Goal: Task Accomplishment & Management: Use online tool/utility

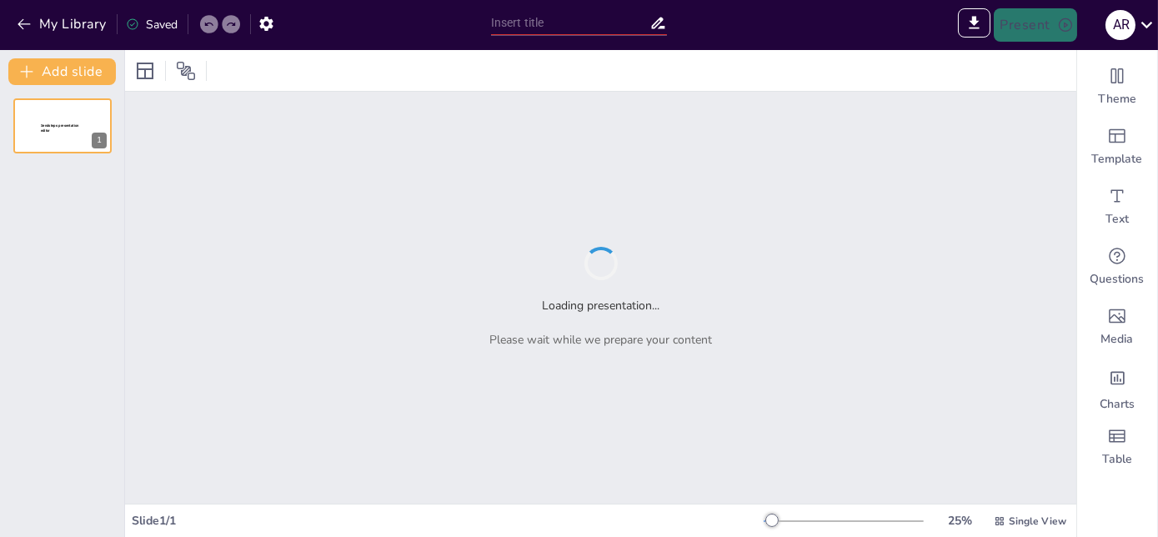
type input "Métodos Físicos de Conservación de Alimentos: Fundamentos y Aplicaciones en Bro…"
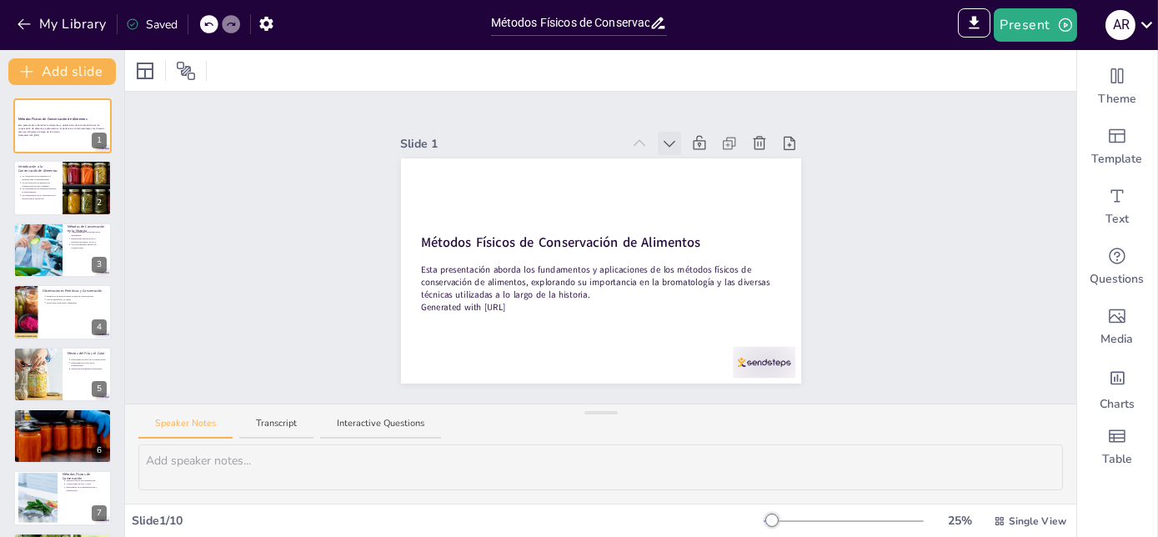
click at [663, 141] on icon at bounding box center [669, 144] width 12 height 7
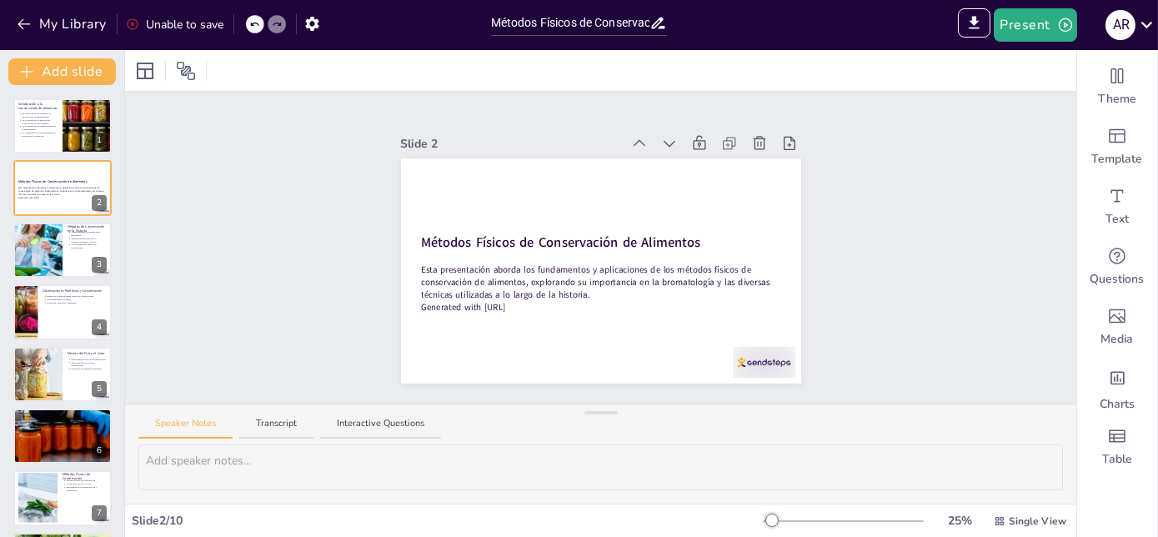
click at [663, 141] on icon at bounding box center [669, 144] width 12 height 7
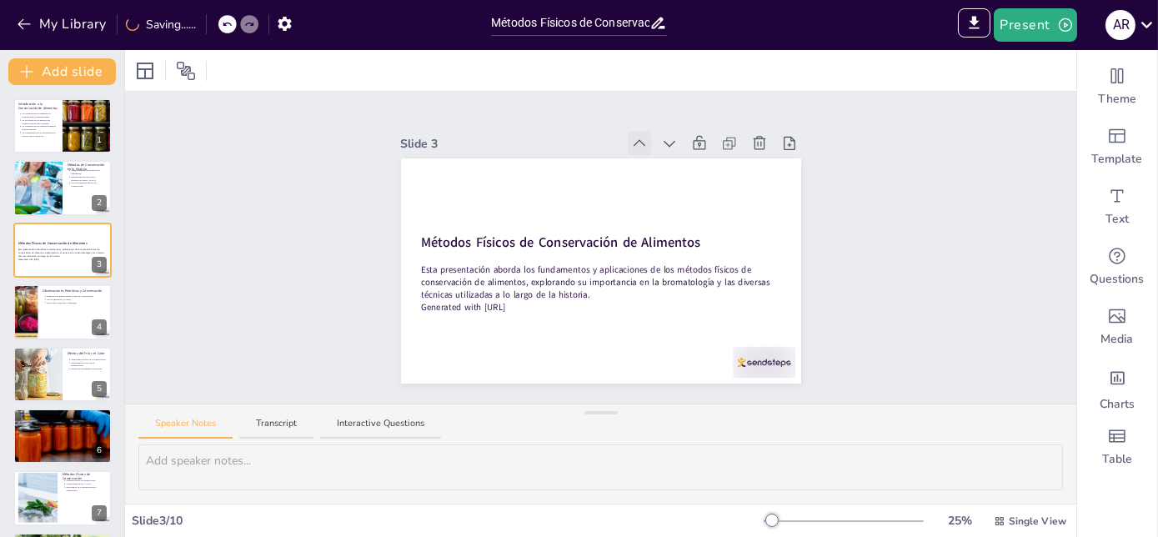
click at [631, 143] on icon at bounding box center [639, 143] width 17 height 17
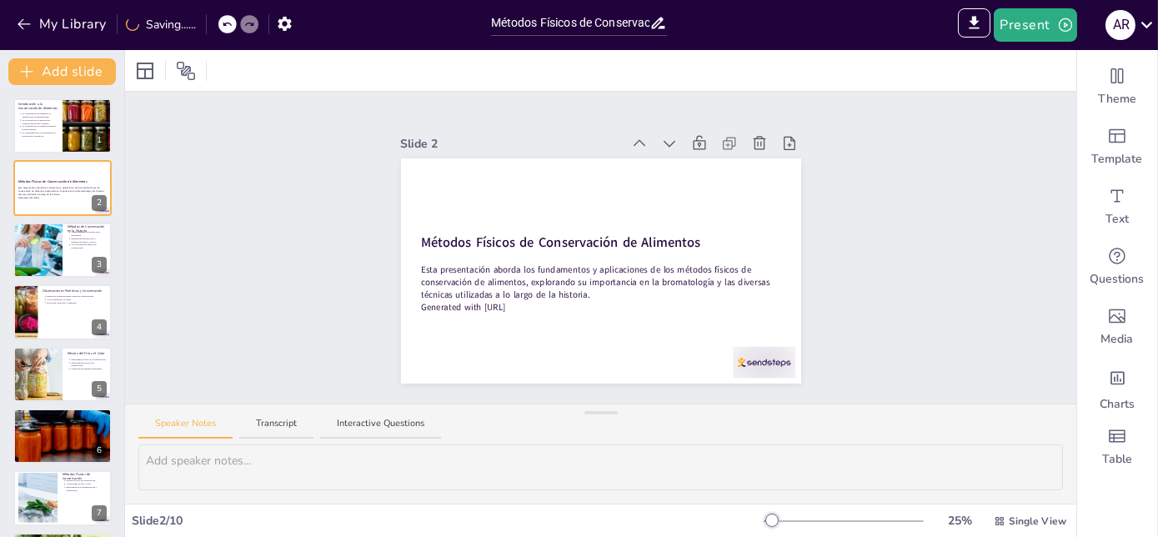
click at [631, 143] on icon at bounding box center [639, 143] width 17 height 17
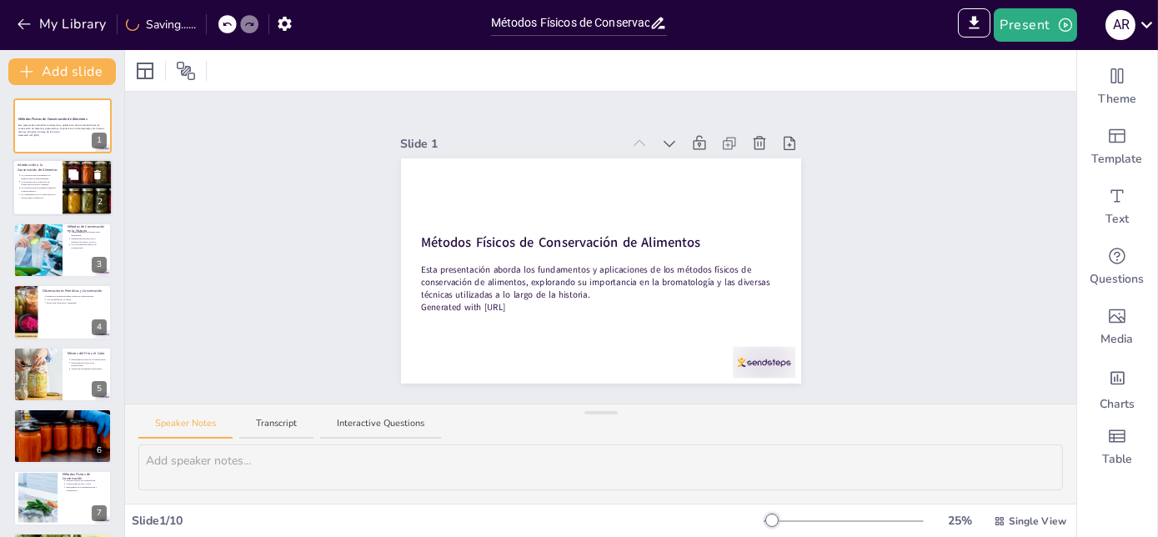
click at [55, 188] on p "La conservación de alimentos impacta la salud pública." at bounding box center [39, 190] width 37 height 7
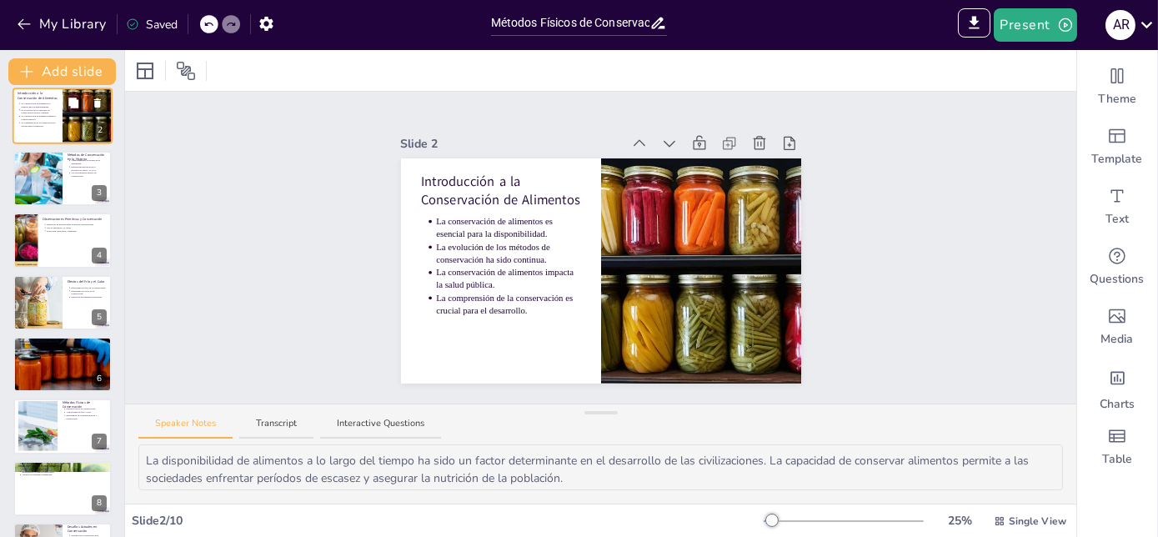
scroll to position [75, 0]
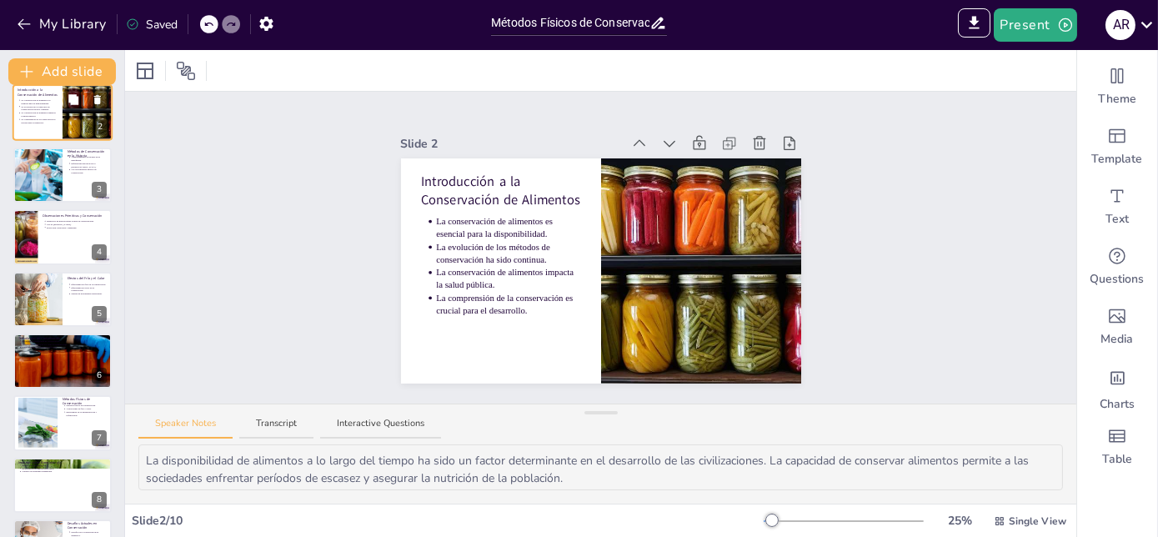
click at [55, 188] on div at bounding box center [38, 175] width 83 height 55
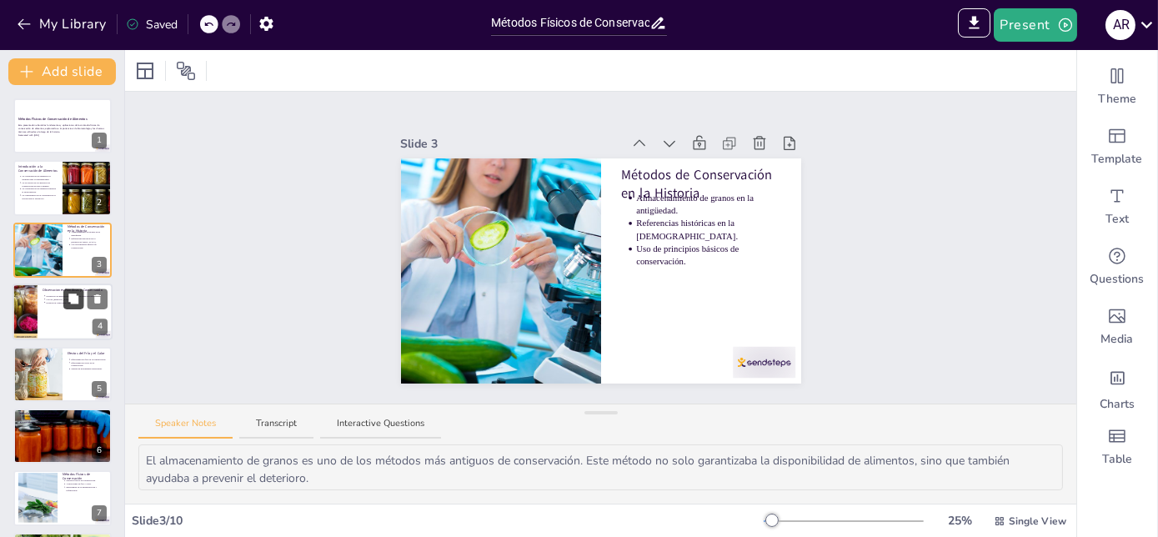
click at [71, 307] on button at bounding box center [73, 299] width 20 height 20
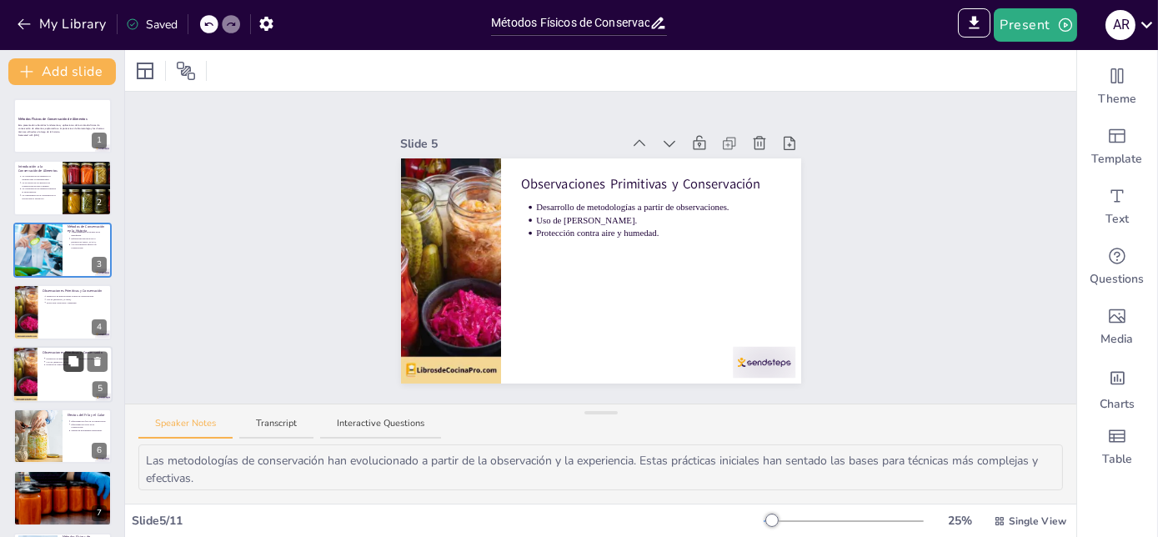
scroll to position [63, 0]
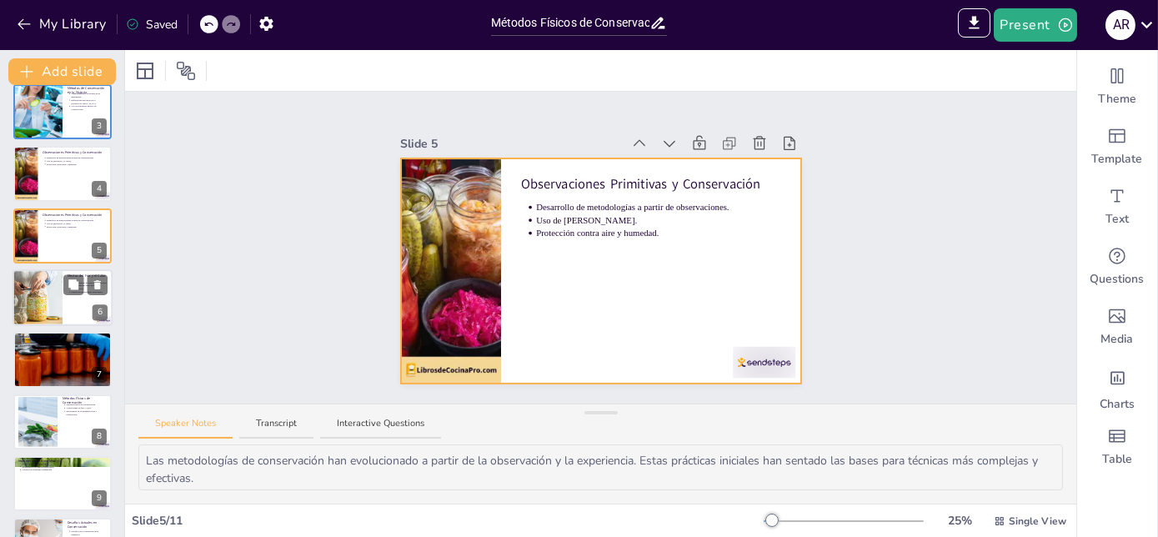
click at [58, 308] on div at bounding box center [37, 297] width 100 height 57
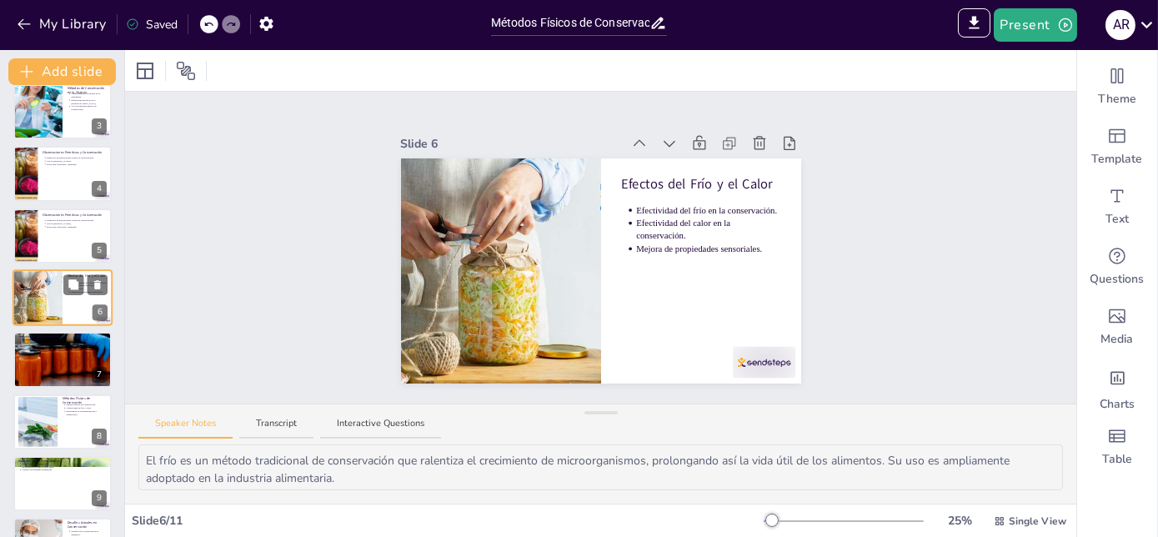
scroll to position [125, 0]
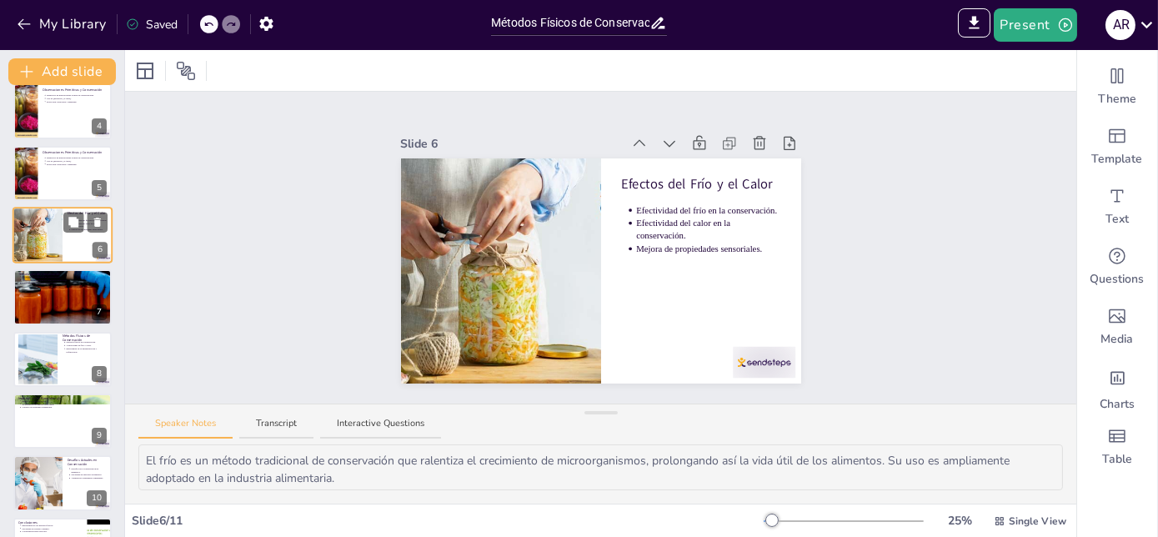
click at [58, 308] on div at bounding box center [62, 296] width 163 height 55
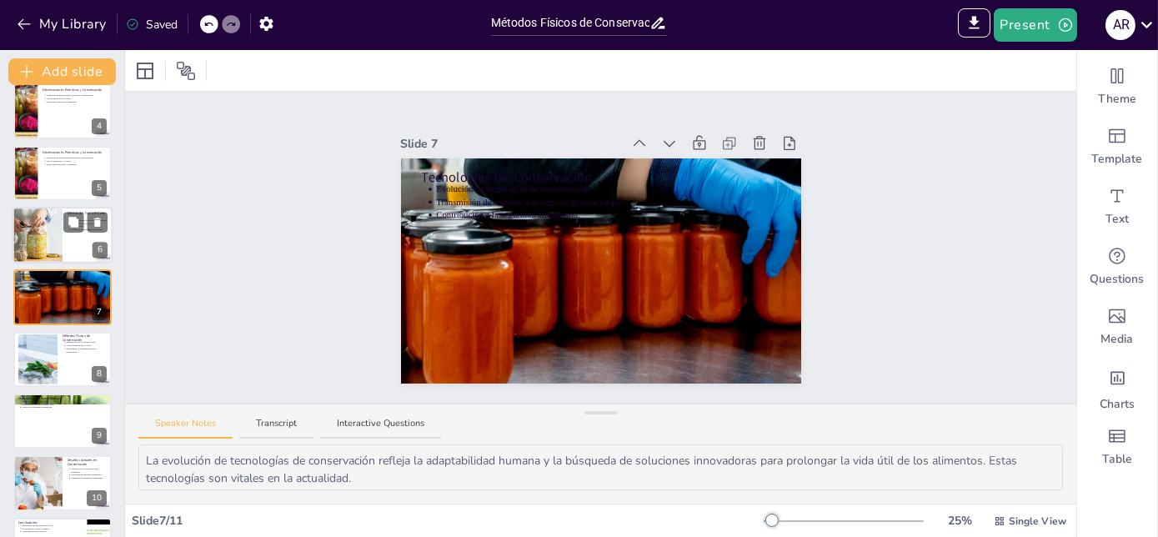
scroll to position [187, 0]
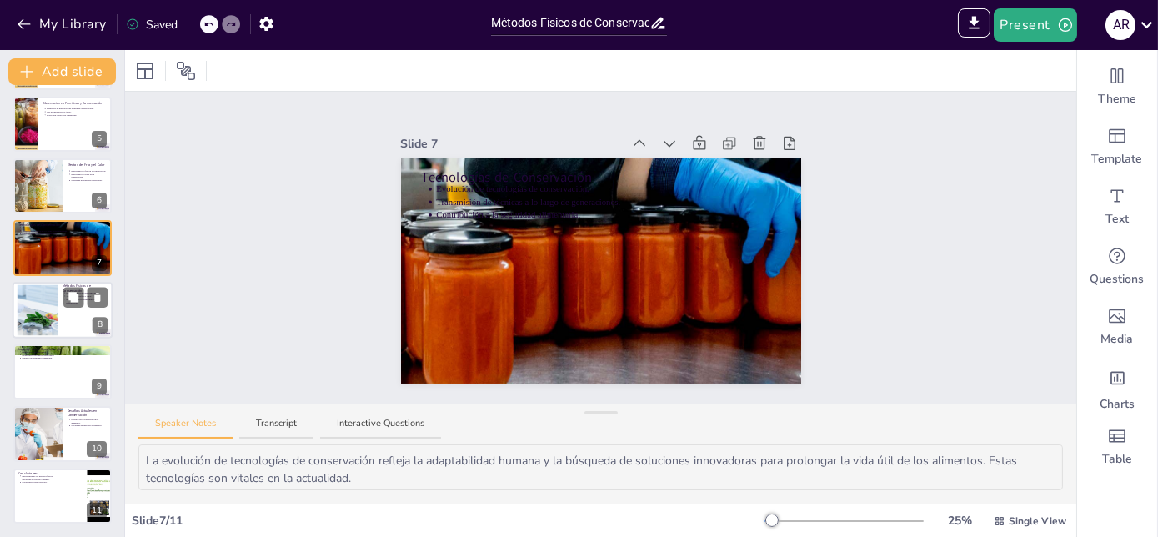
click at [58, 307] on div at bounding box center [63, 310] width 100 height 57
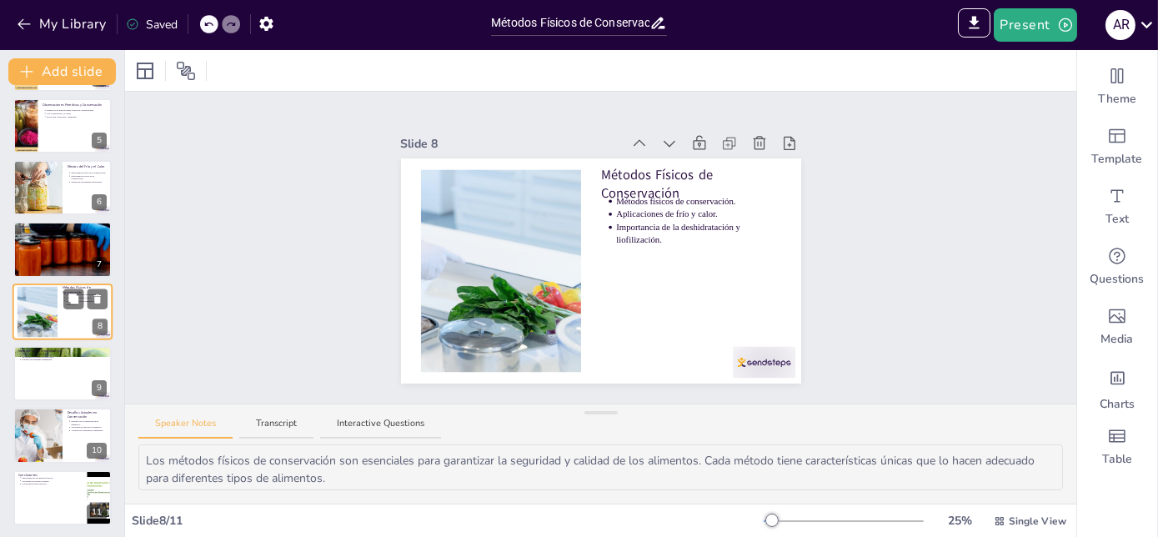
scroll to position [250, 0]
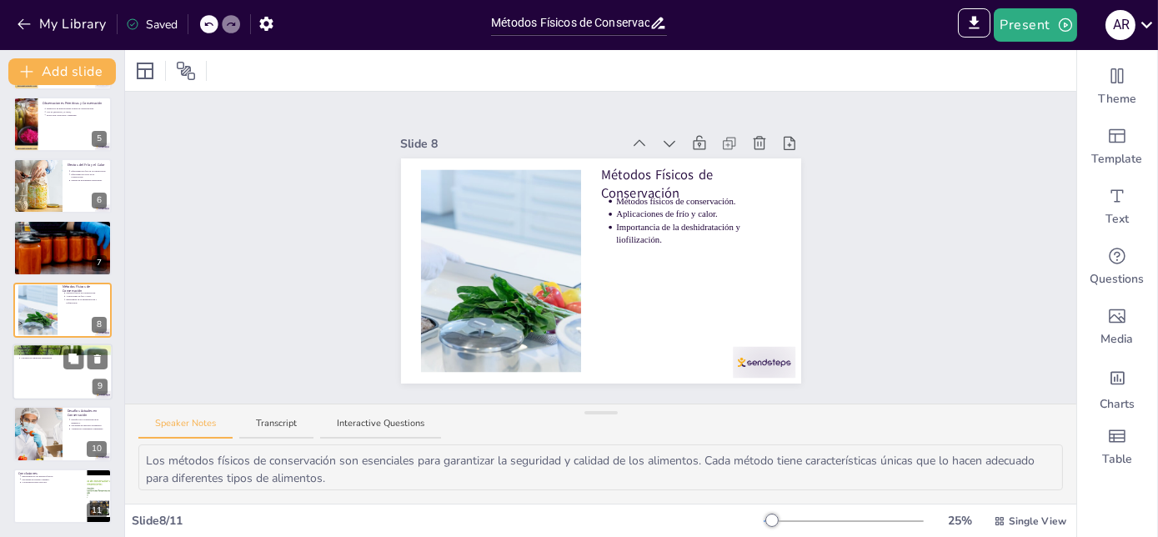
click at [34, 372] on div at bounding box center [63, 371] width 100 height 57
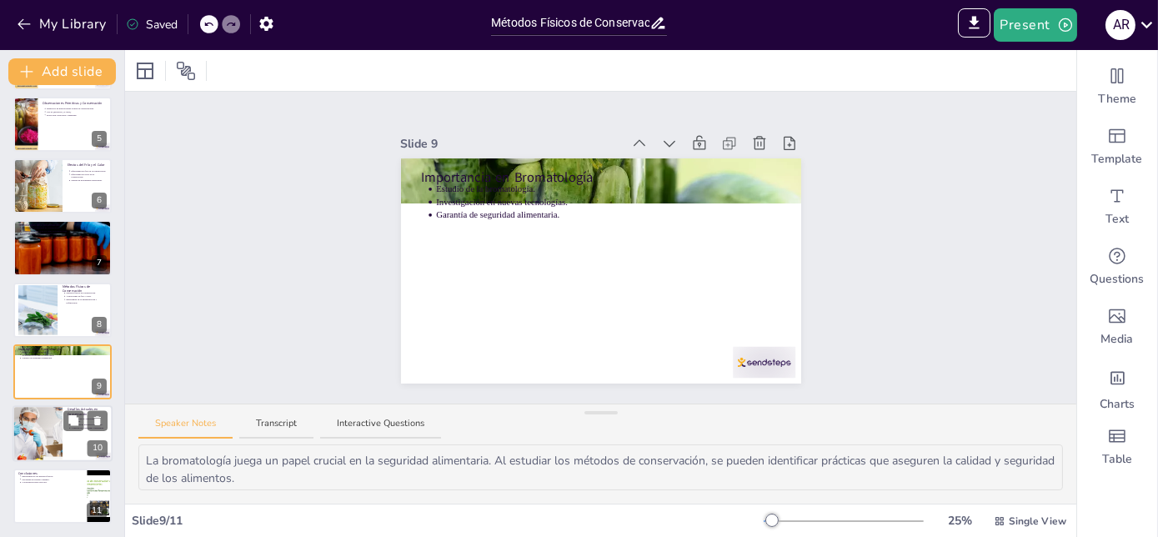
click at [62, 424] on div at bounding box center [37, 434] width 100 height 57
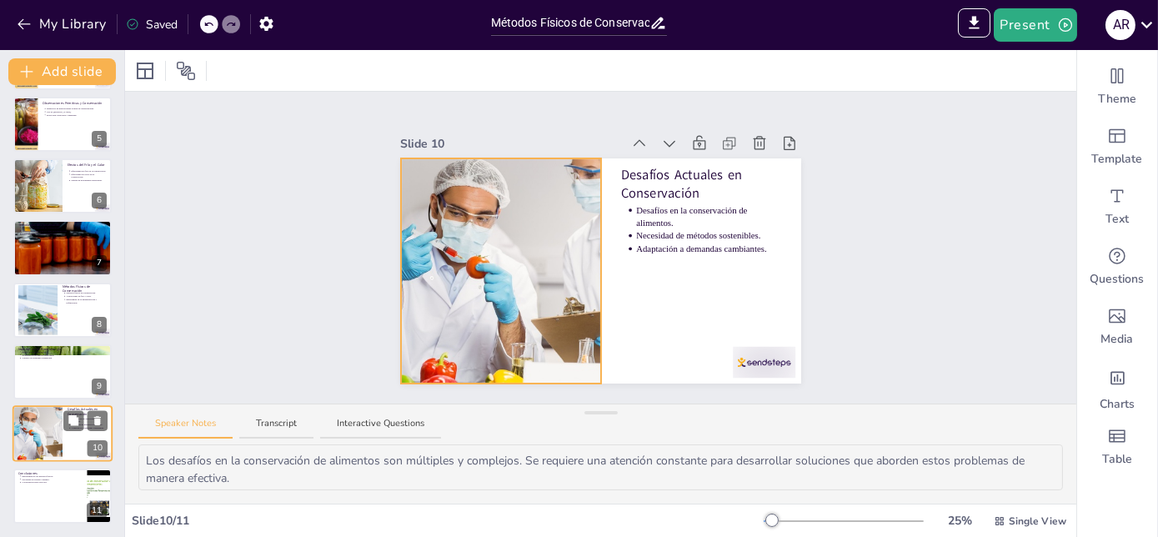
click at [44, 453] on div at bounding box center [37, 434] width 100 height 57
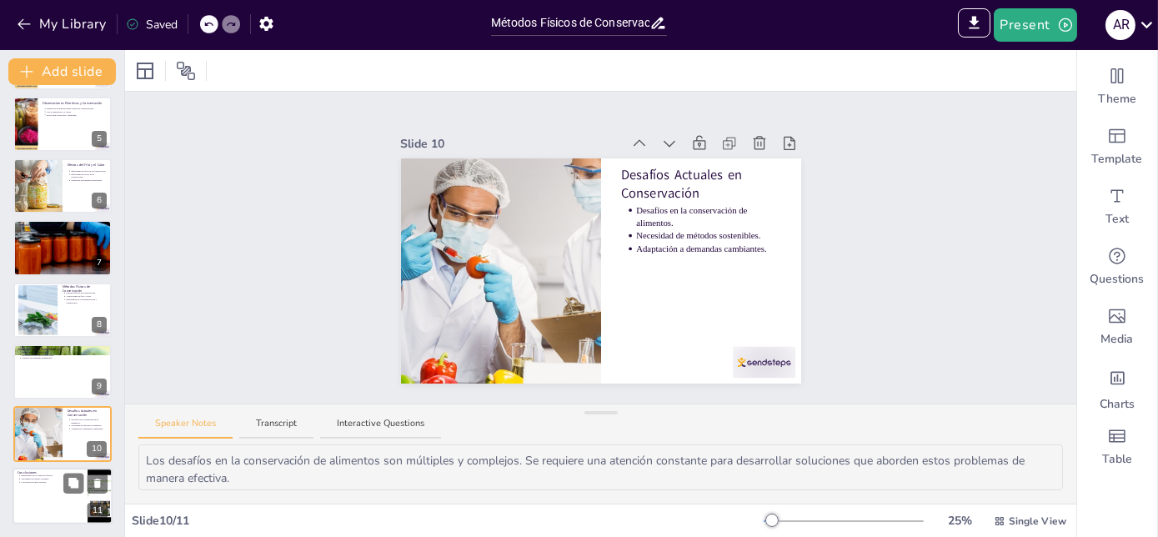
click at [38, 500] on div at bounding box center [63, 496] width 100 height 57
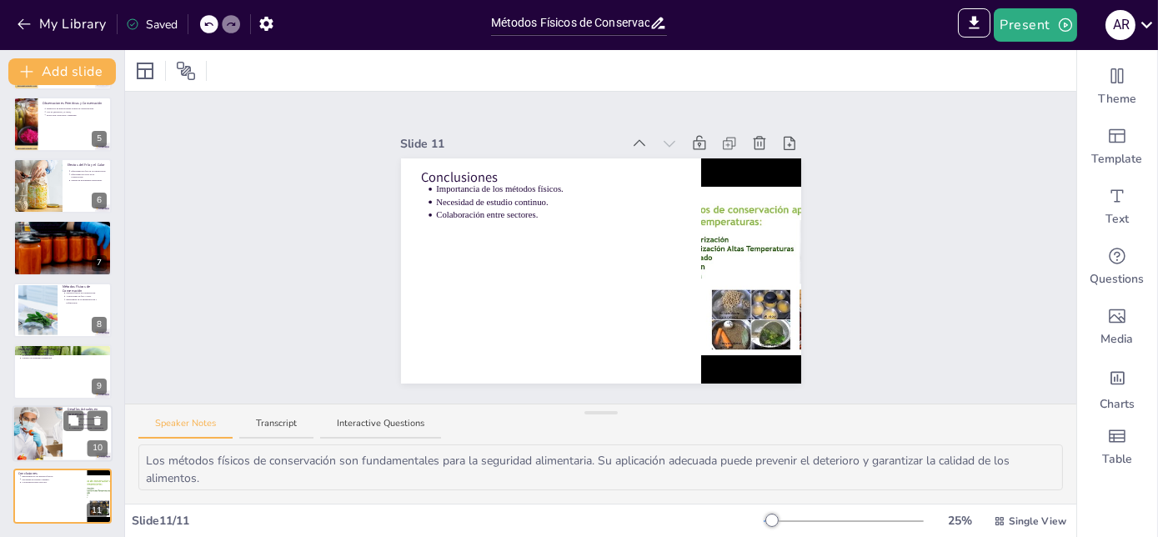
click at [44, 432] on div at bounding box center [37, 434] width 100 height 57
type textarea "Los desafíos en la conservación de alimentos son múltiples y complejos. Se requ…"
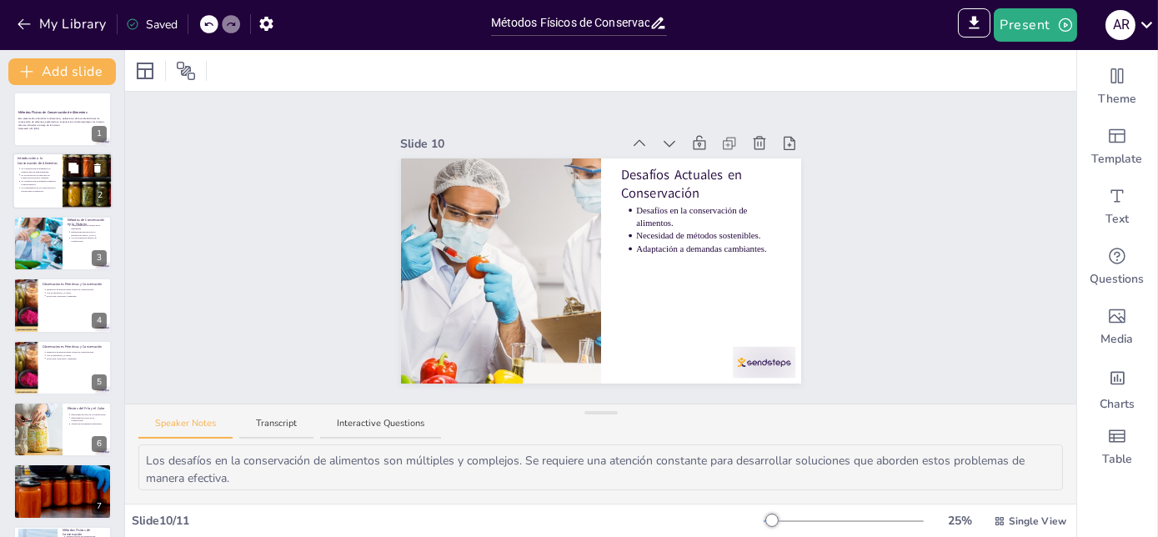
scroll to position [0, 0]
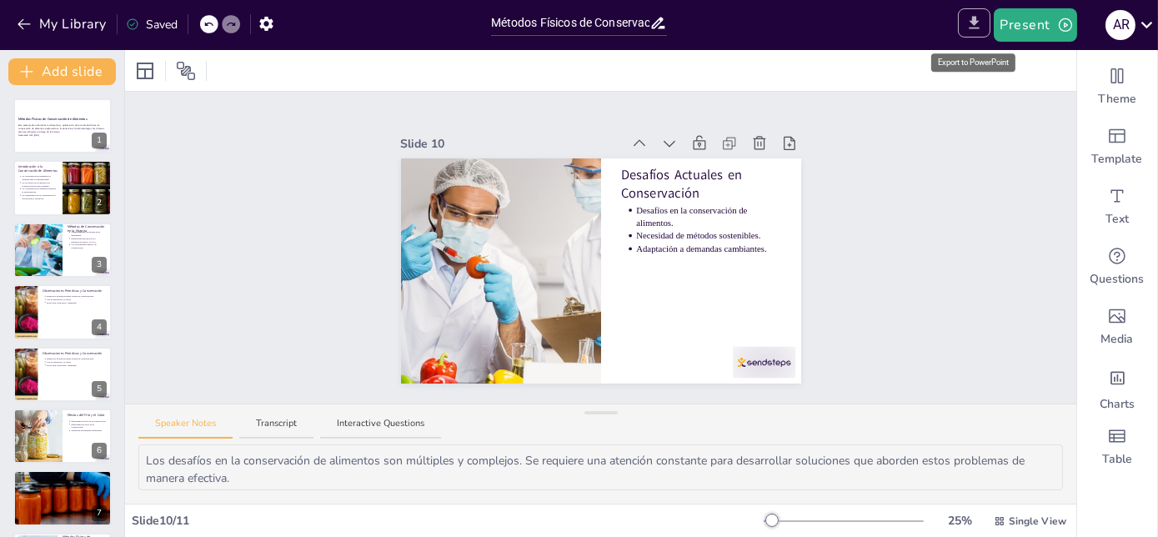
click at [965, 17] on button "Export to PowerPoint" at bounding box center [974, 22] width 33 height 29
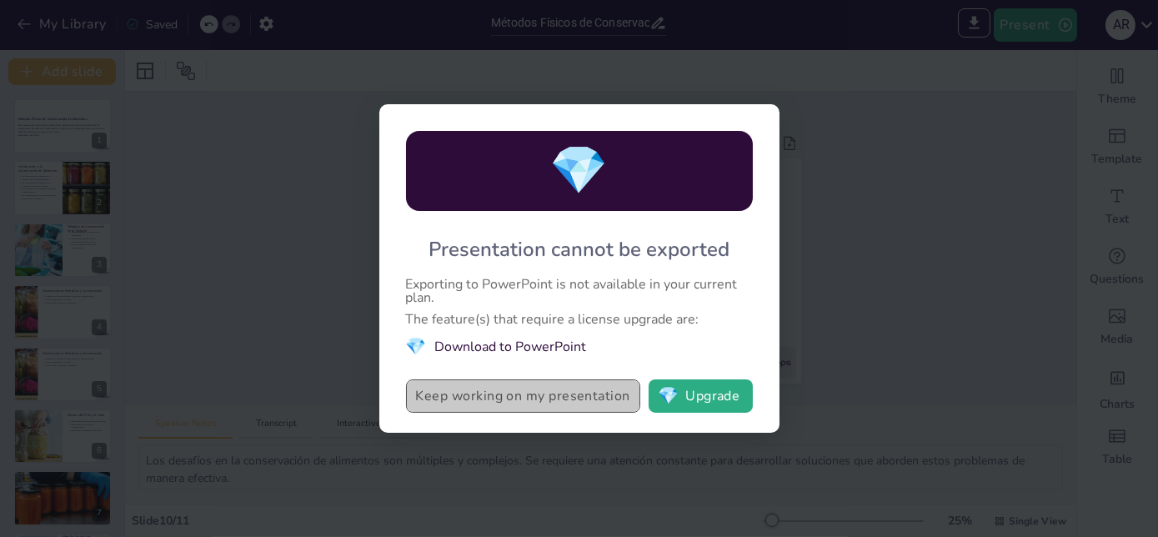
click at [564, 397] on button "Keep working on my presentation" at bounding box center [523, 395] width 234 height 33
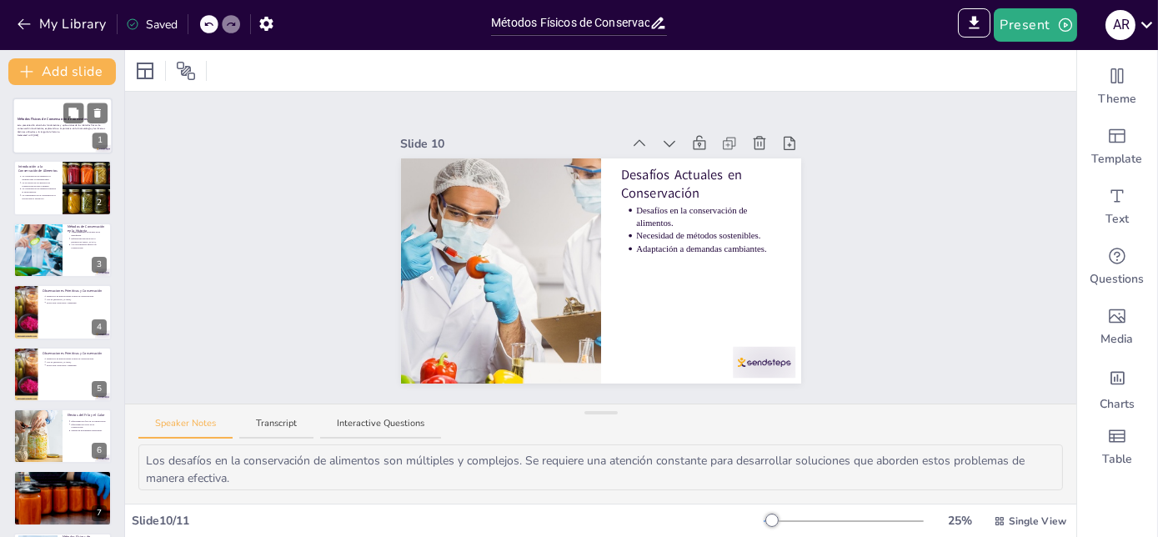
click at [67, 148] on div at bounding box center [63, 126] width 100 height 57
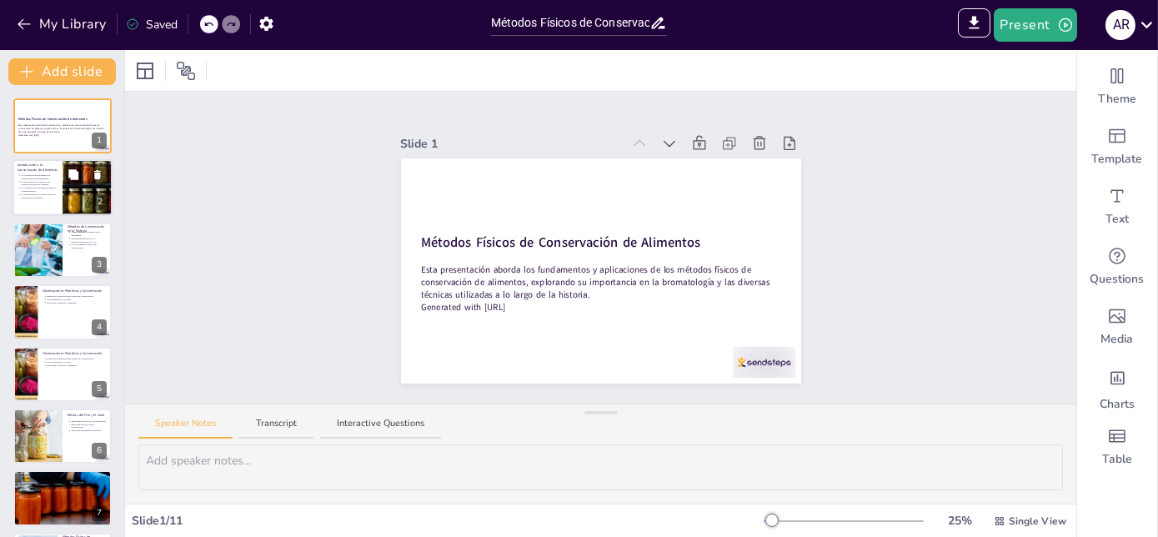
click at [68, 182] on button at bounding box center [73, 175] width 20 height 20
type textarea "La disponibilidad de alimentos a lo largo del tiempo ha sido un factor determin…"
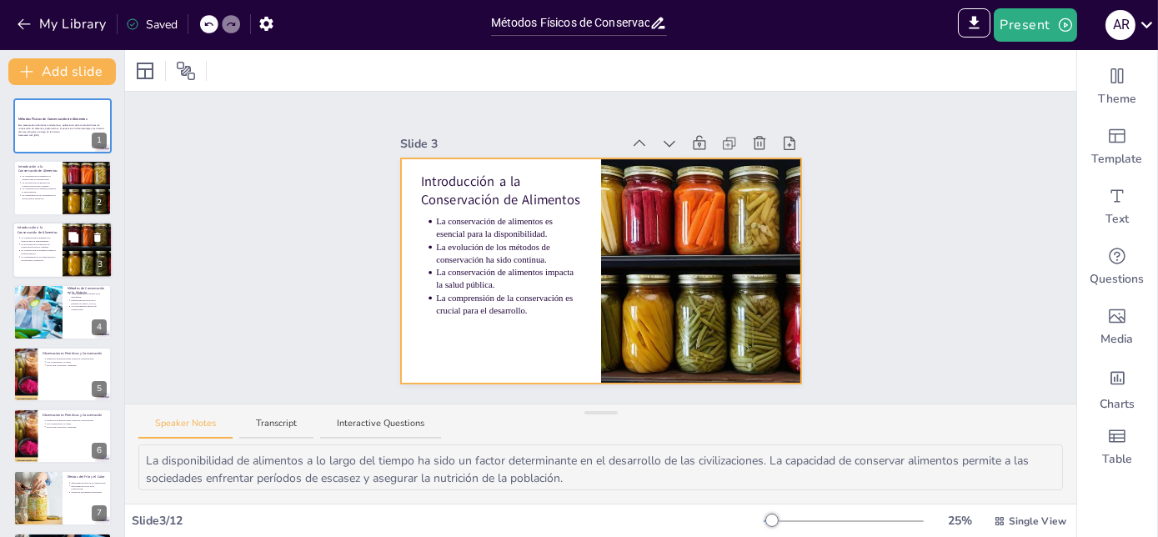
click at [58, 228] on div at bounding box center [63, 250] width 100 height 57
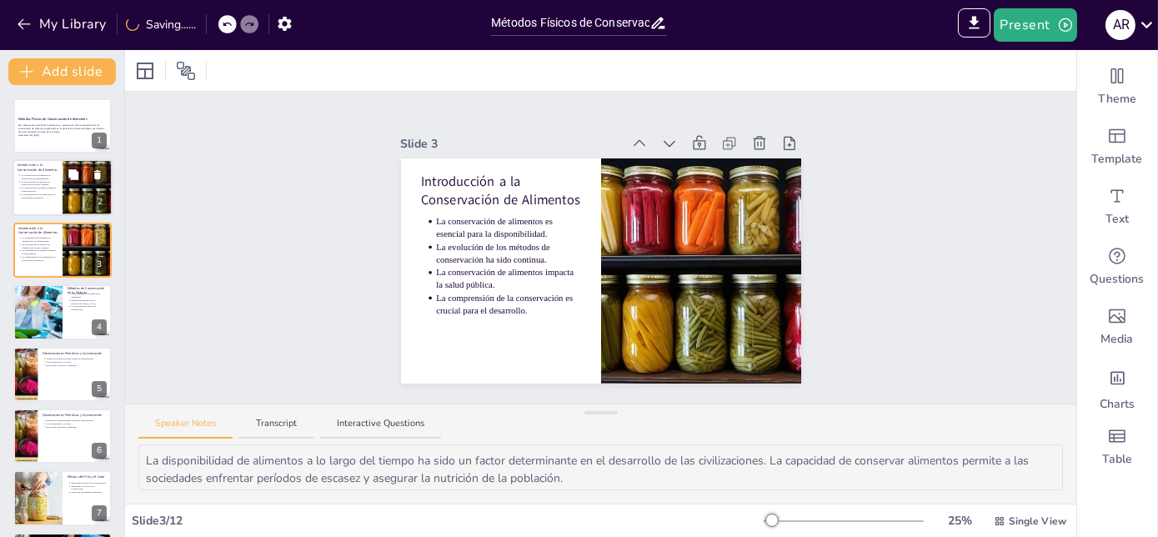
click at [75, 193] on div at bounding box center [87, 188] width 113 height 57
click at [65, 243] on button at bounding box center [73, 237] width 20 height 20
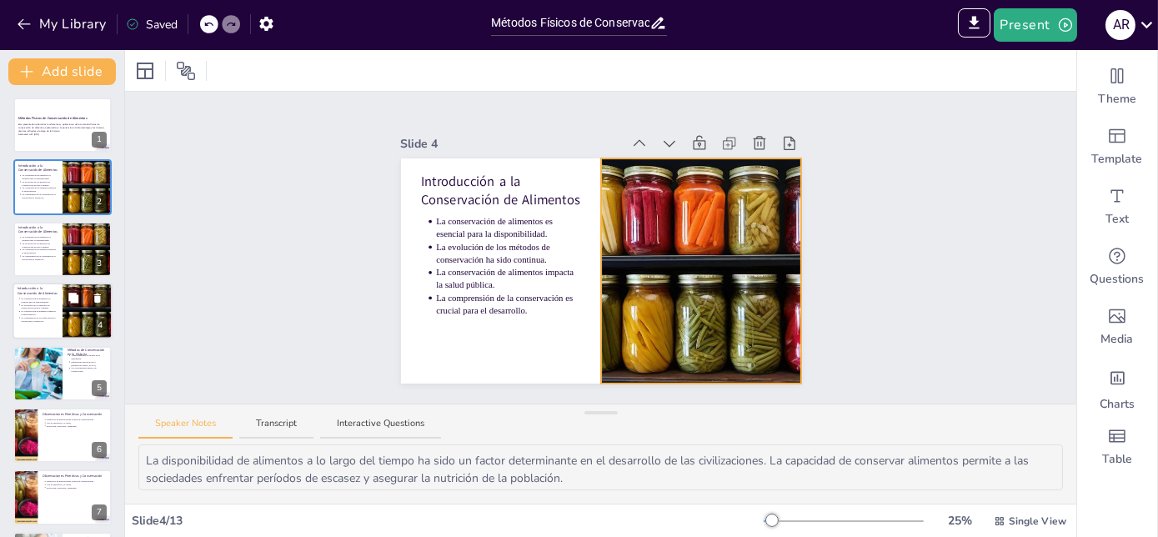
click at [75, 311] on div at bounding box center [87, 311] width 113 height 57
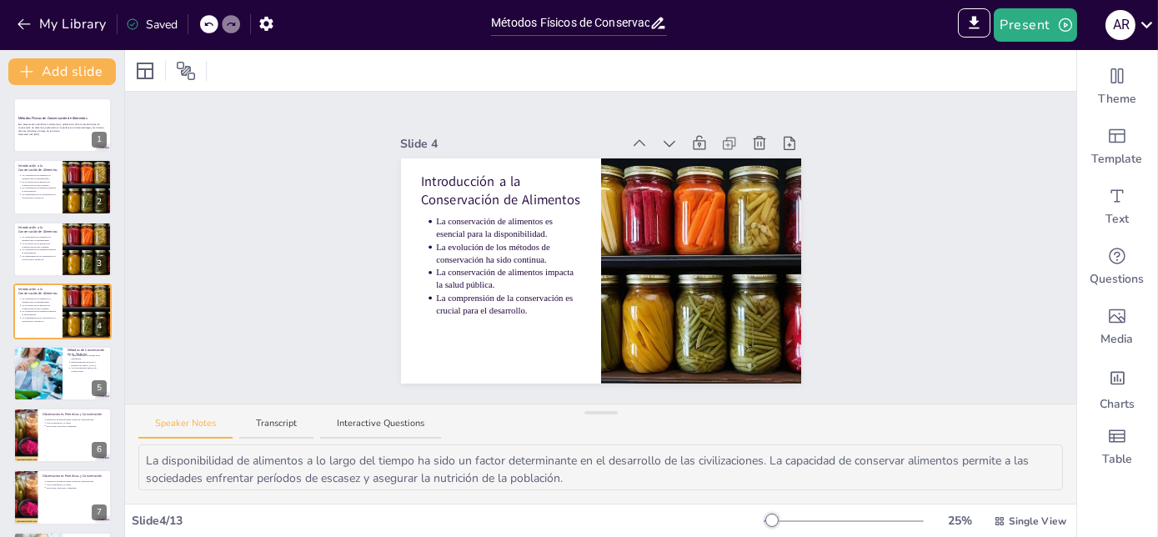
click at [73, 338] on div at bounding box center [87, 310] width 111 height 55
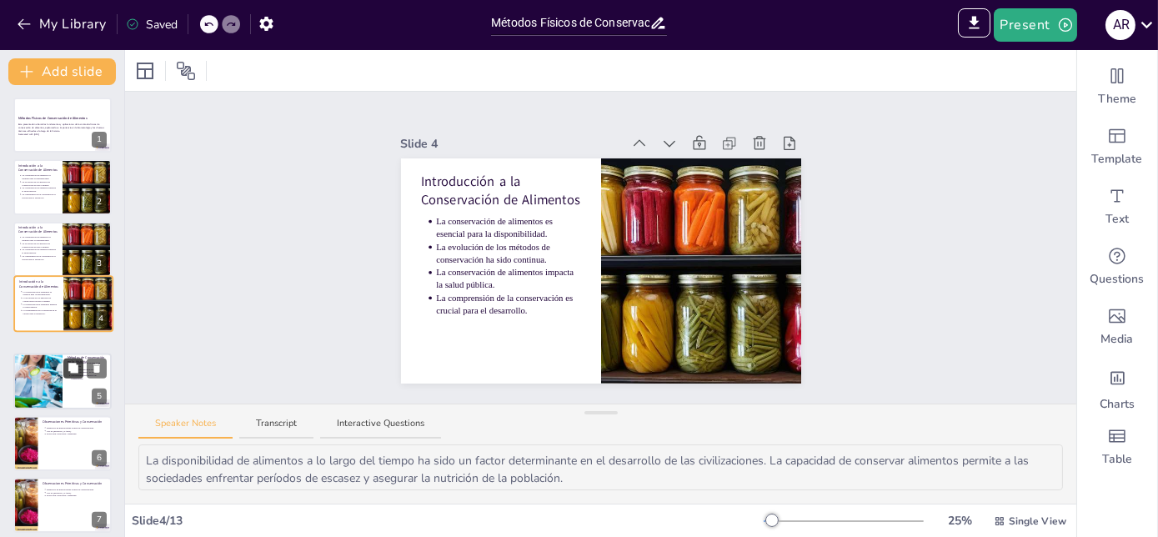
scroll to position [14, 0]
